Goal: Browse casually

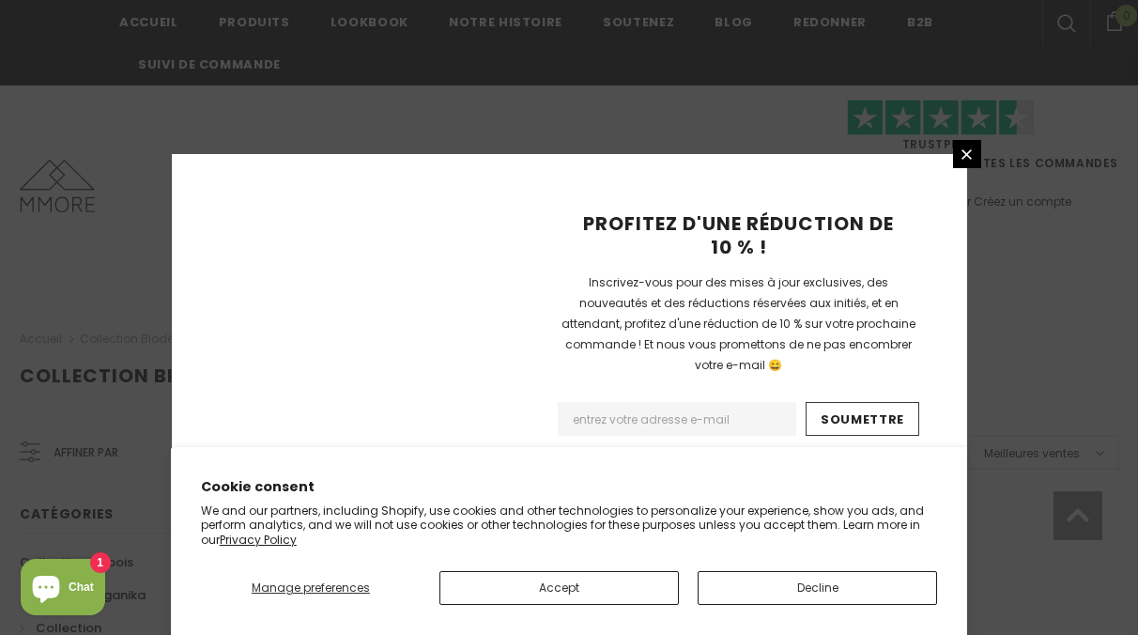
scroll to position [1373, 0]
